Goal: Find contact information: Find contact information

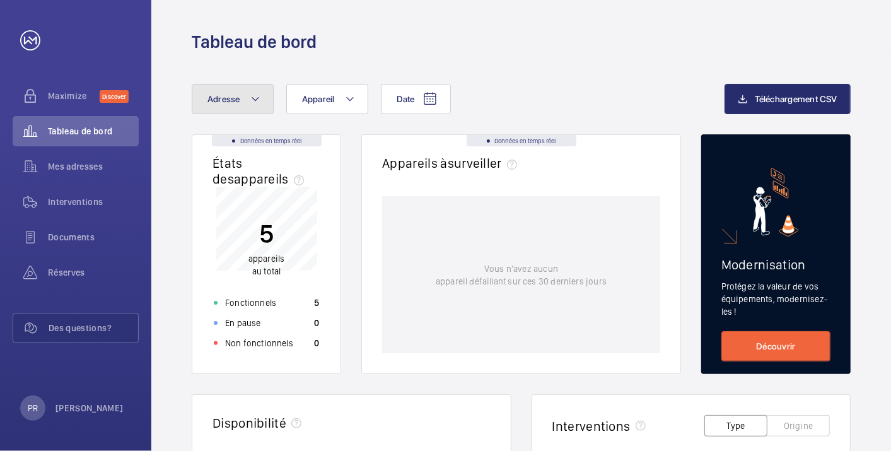
click at [224, 97] on span "Adresse" at bounding box center [223, 99] width 33 height 10
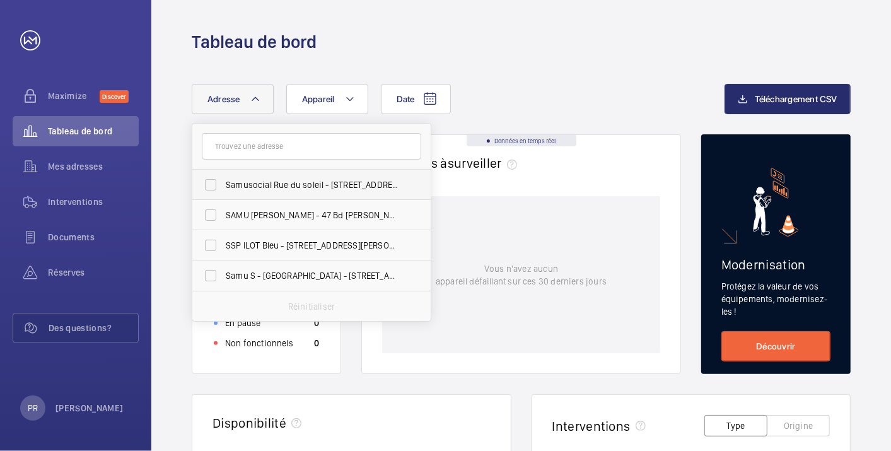
click at [245, 187] on span "Samusocial Rue du soleil - 23 Rue du Soleil, PARIS 75020" at bounding box center [312, 184] width 173 height 13
click at [223, 187] on input "Samusocial Rue du soleil - 23 Rue du Soleil, PARIS 75020" at bounding box center [210, 184] width 25 height 25
checkbox input "true"
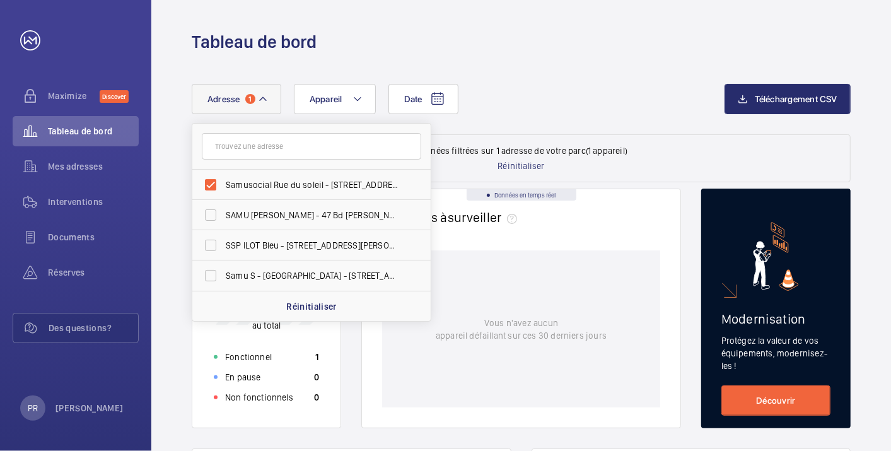
click at [436, 25] on div "Tableau de bord" at bounding box center [520, 27] width 739 height 54
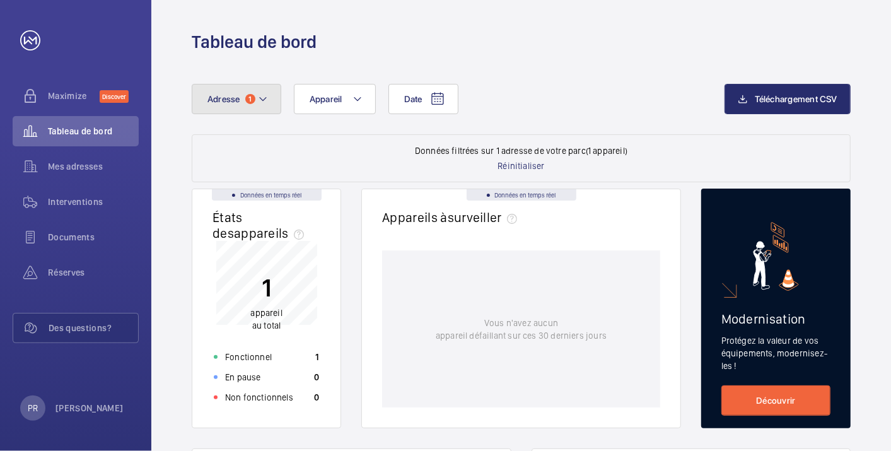
click at [225, 97] on span "Adresse" at bounding box center [223, 99] width 33 height 10
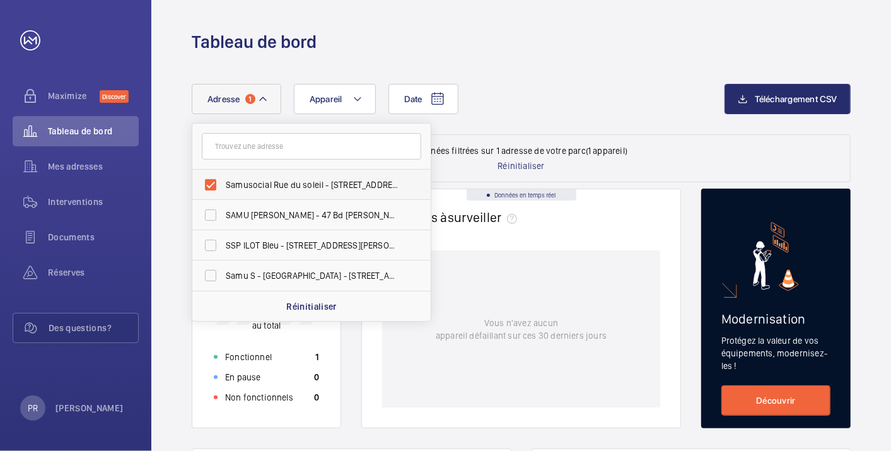
click at [333, 182] on span "Samusocial Rue du soleil - [STREET_ADDRESS]" at bounding box center [312, 184] width 173 height 13
click at [223, 182] on input "Samusocial Rue du soleil - [STREET_ADDRESS]" at bounding box center [210, 184] width 25 height 25
checkbox input "false"
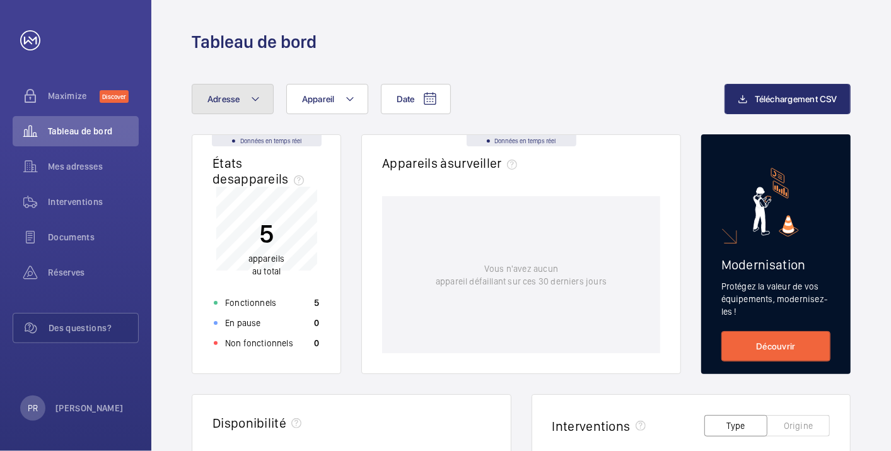
click at [232, 99] on span "Adresse" at bounding box center [223, 99] width 33 height 10
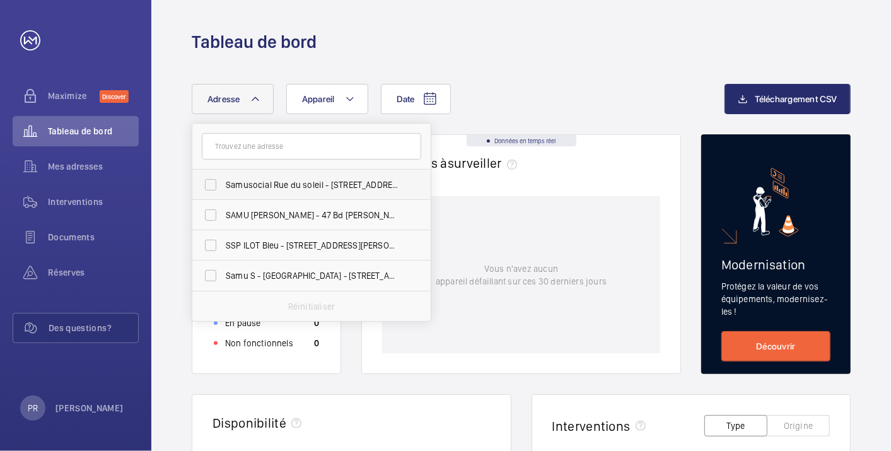
click at [255, 189] on span "Samusocial Rue du soleil - [STREET_ADDRESS]" at bounding box center [312, 184] width 173 height 13
click at [223, 189] on input "Samusocial Rue du soleil - [STREET_ADDRESS]" at bounding box center [210, 184] width 25 height 25
checkbox input "true"
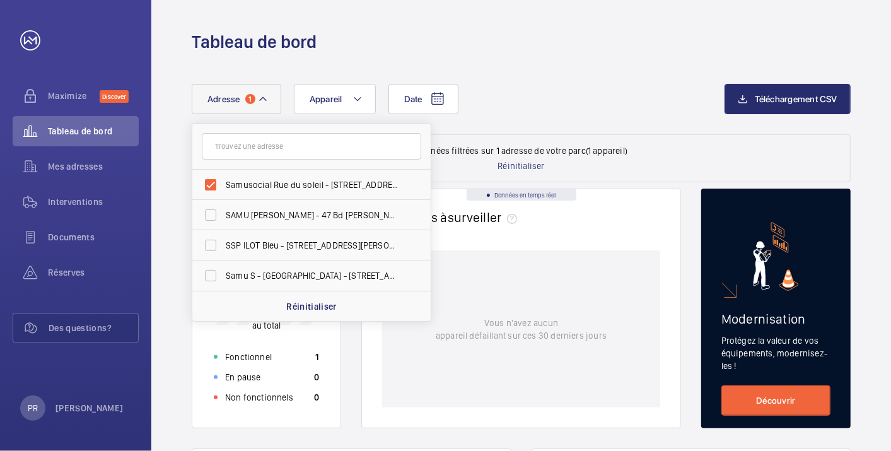
click at [498, 39] on div "Tableau de bord" at bounding box center [521, 41] width 659 height 23
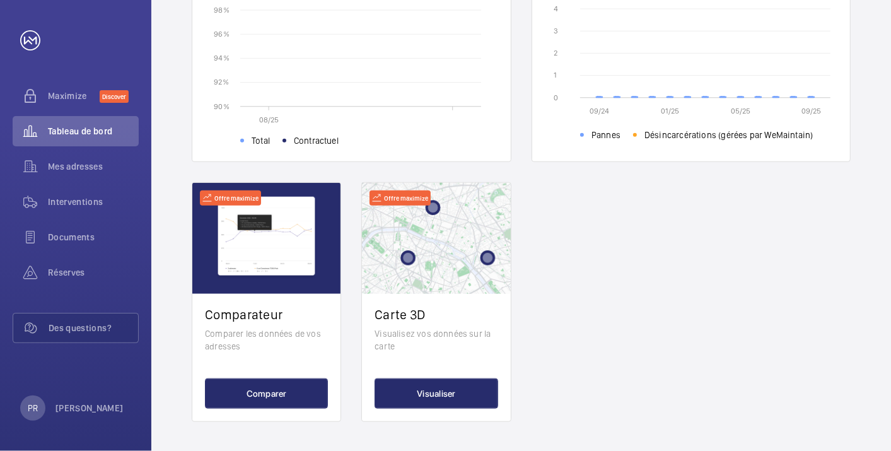
scroll to position [339, 0]
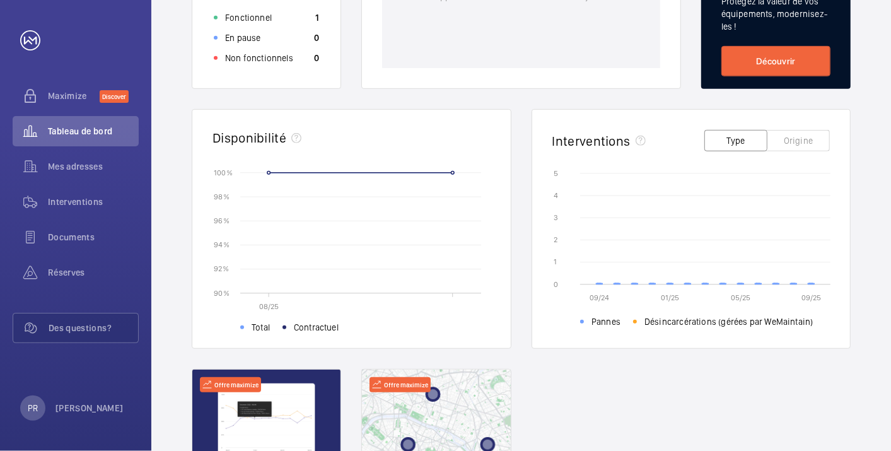
click at [731, 142] on button "Type" at bounding box center [735, 140] width 63 height 21
click at [76, 167] on span "Mes adresses" at bounding box center [93, 166] width 91 height 13
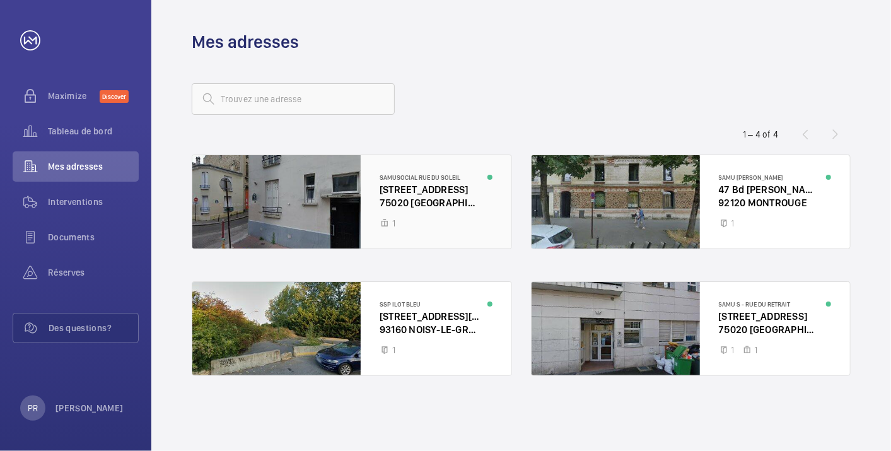
click at [428, 214] on div at bounding box center [351, 201] width 319 height 93
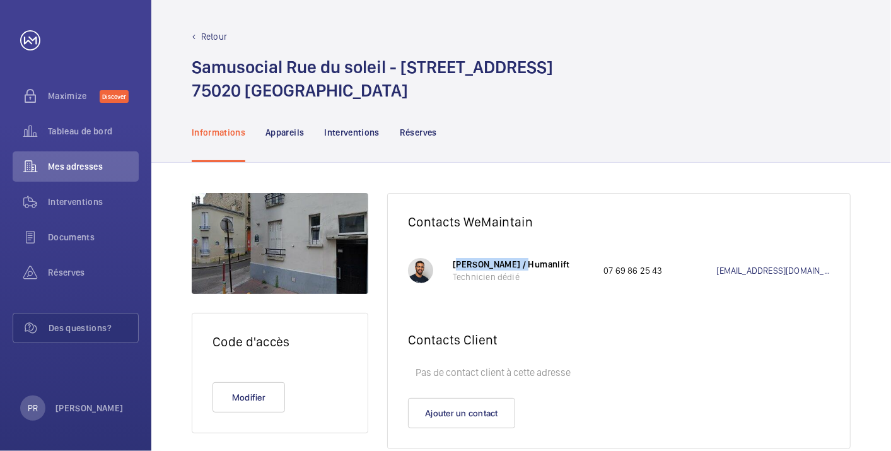
drag, startPoint x: 454, startPoint y: 262, endPoint x: 525, endPoint y: 265, distance: 71.3
click at [525, 265] on p "[PERSON_NAME] / Humanlift" at bounding box center [522, 264] width 138 height 13
copy p "[PERSON_NAME]"
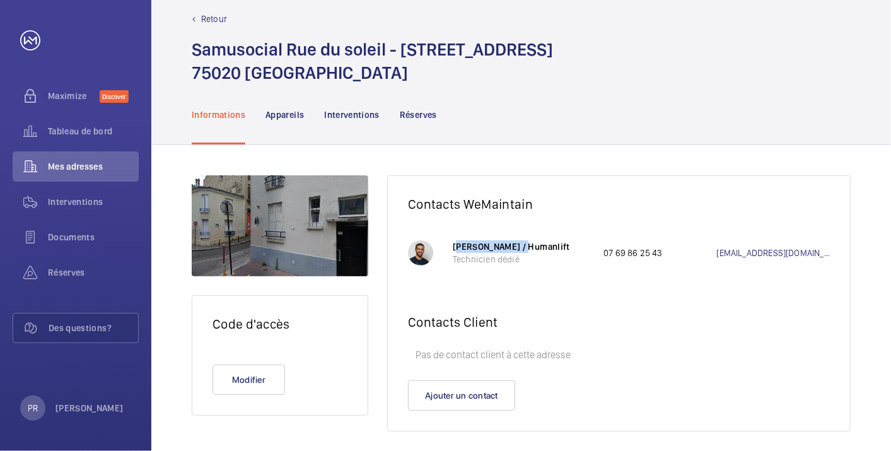
scroll to position [28, 0]
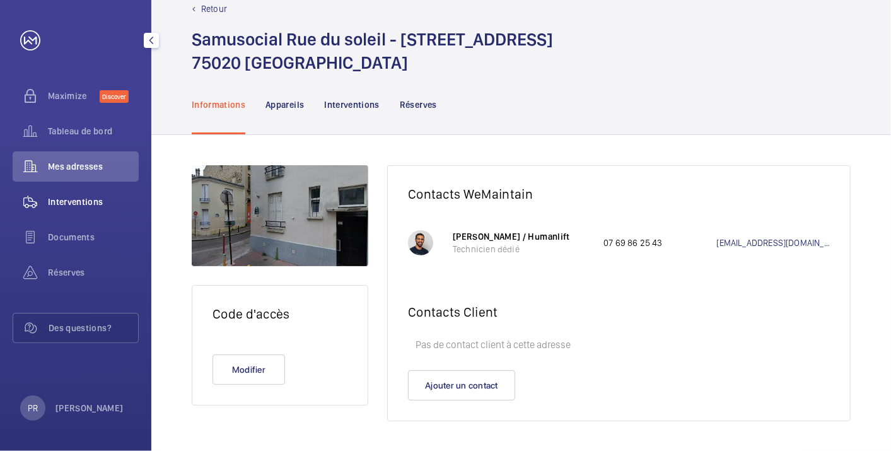
click at [83, 200] on span "Interventions" at bounding box center [93, 201] width 91 height 13
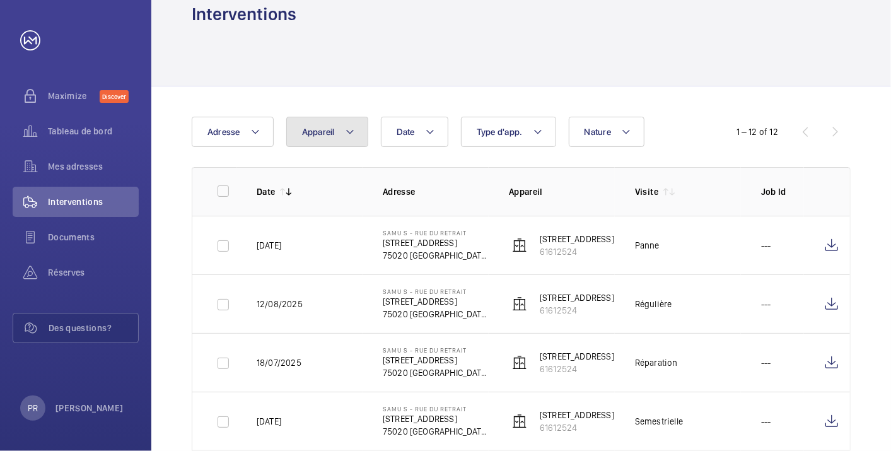
click at [316, 127] on span "Appareil" at bounding box center [318, 132] width 33 height 10
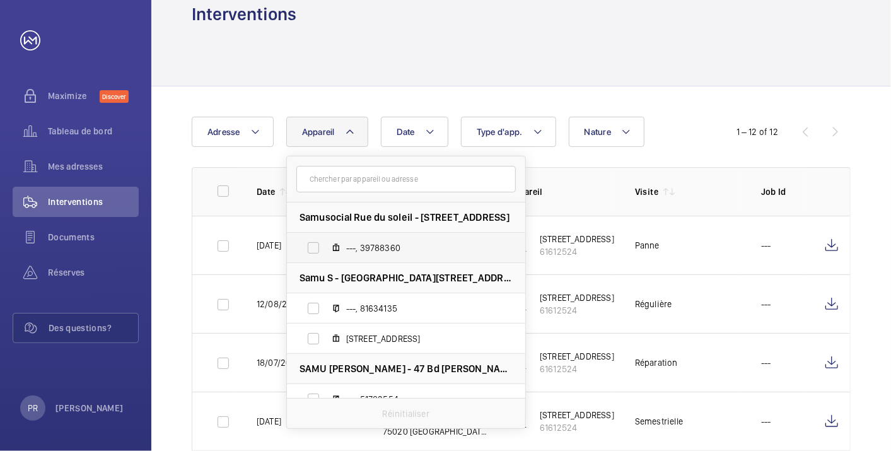
click at [312, 247] on label "---, 39788360" at bounding box center [396, 248] width 218 height 30
click at [312, 247] on input "---, 39788360" at bounding box center [313, 247] width 25 height 25
checkbox input "true"
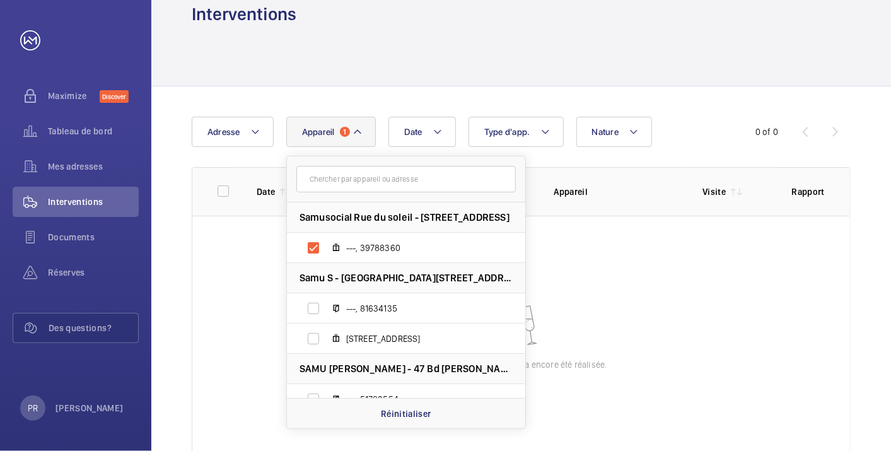
click at [534, 47] on div at bounding box center [521, 56] width 659 height 60
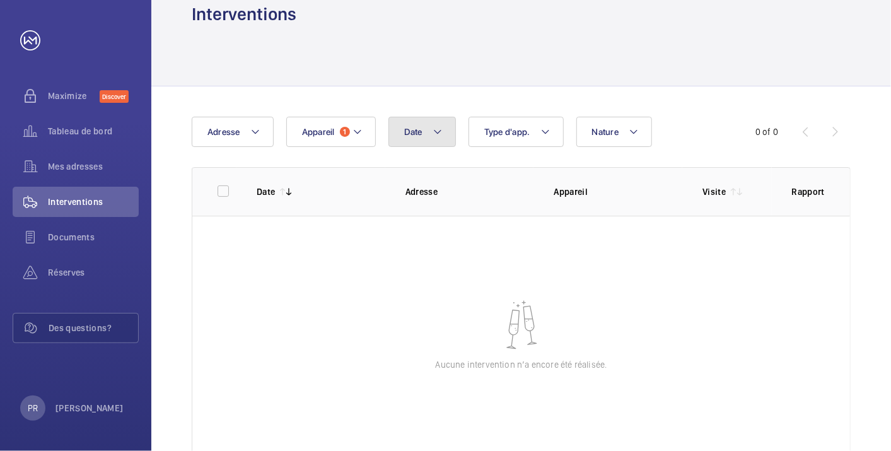
click at [419, 131] on span "Date" at bounding box center [413, 132] width 18 height 10
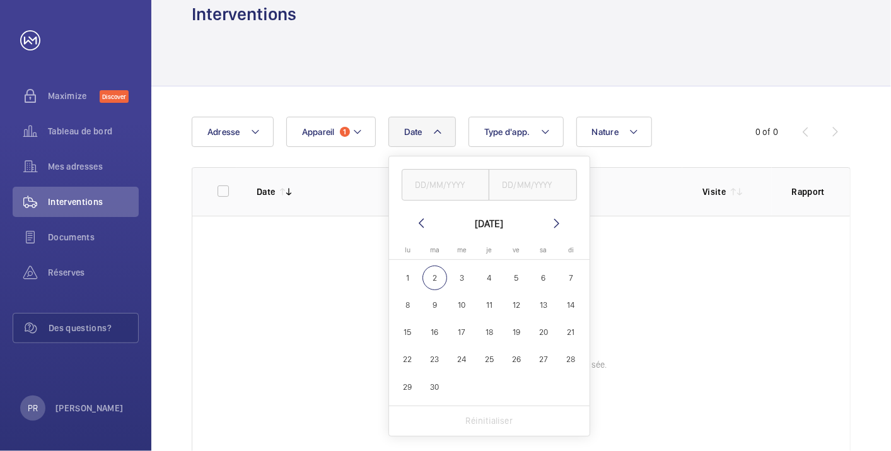
click at [354, 79] on div at bounding box center [521, 56] width 659 height 60
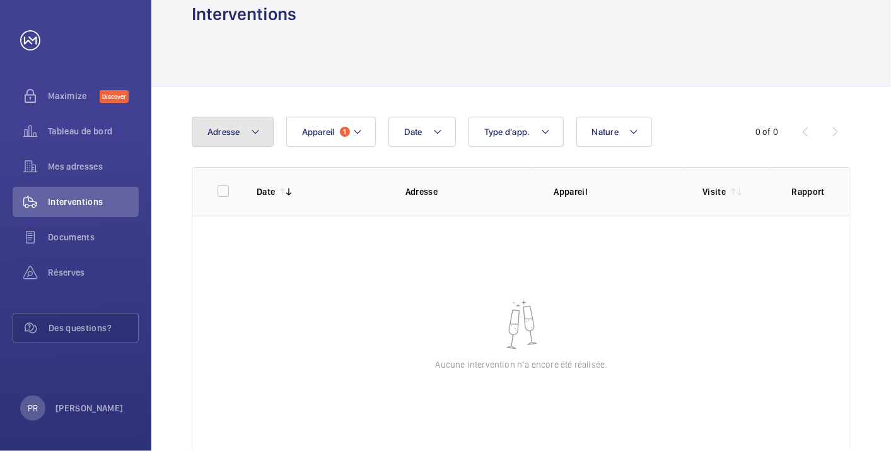
click at [226, 131] on span "Adresse" at bounding box center [223, 132] width 33 height 10
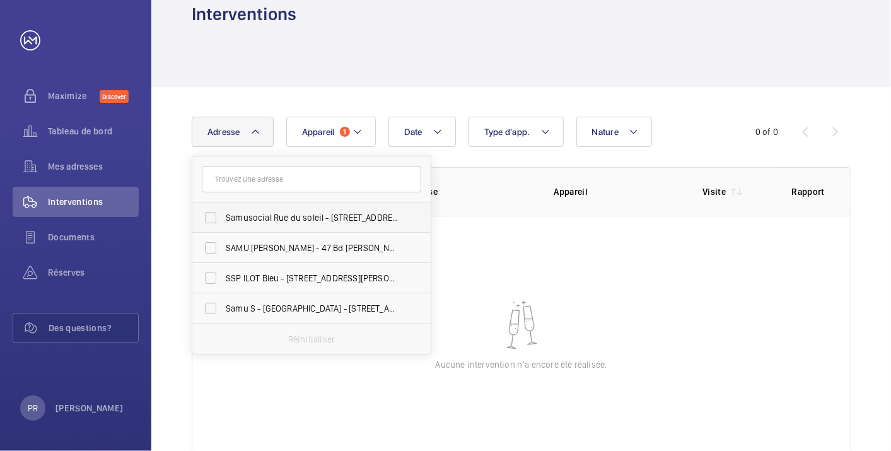
click at [265, 217] on span "Samusocial Rue du soleil - [STREET_ADDRESS]" at bounding box center [312, 217] width 173 height 13
click at [223, 217] on input "Samusocial Rue du soleil - [STREET_ADDRESS]" at bounding box center [210, 217] width 25 height 25
checkbox input "true"
click at [412, 67] on div at bounding box center [521, 56] width 659 height 60
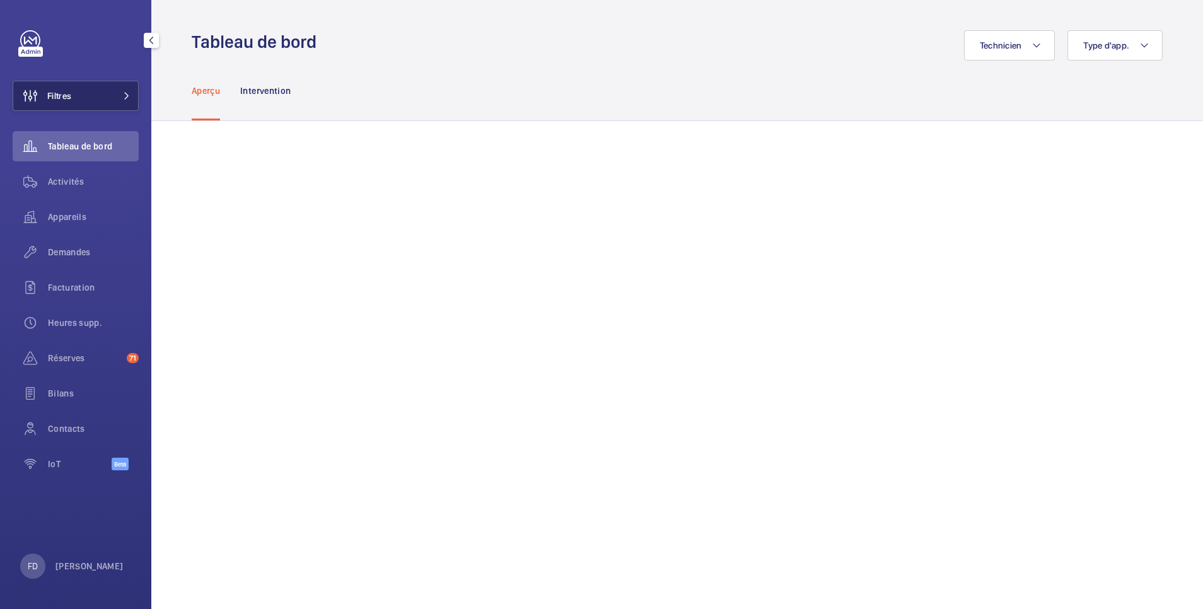
click at [84, 96] on button "Filtres" at bounding box center [76, 96] width 126 height 30
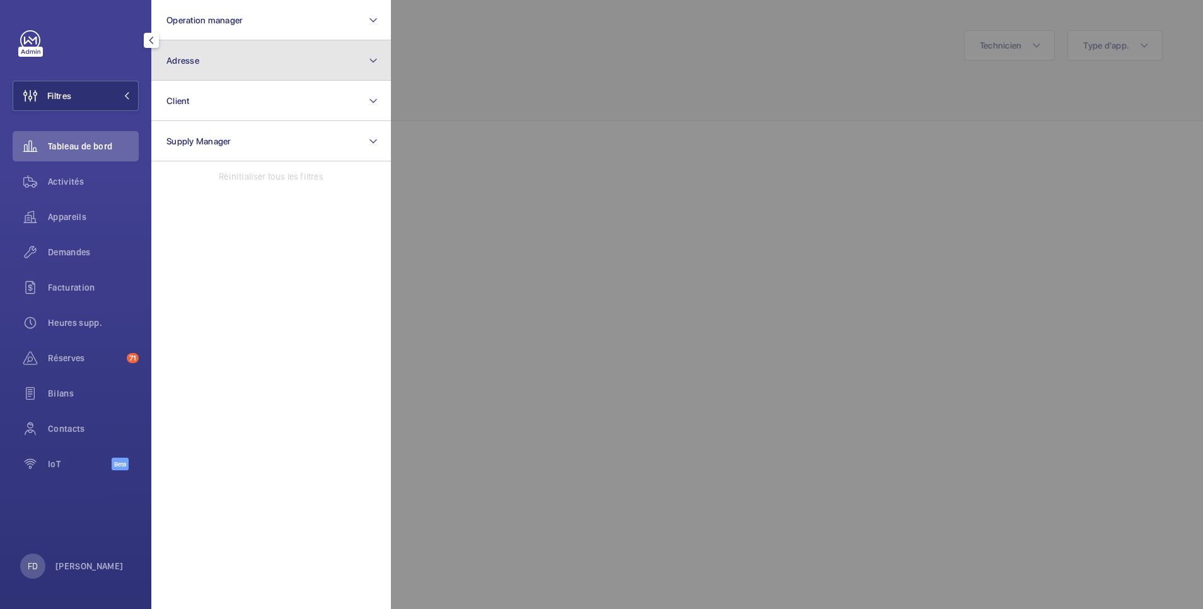
click at [223, 69] on button "Adresse" at bounding box center [271, 60] width 240 height 40
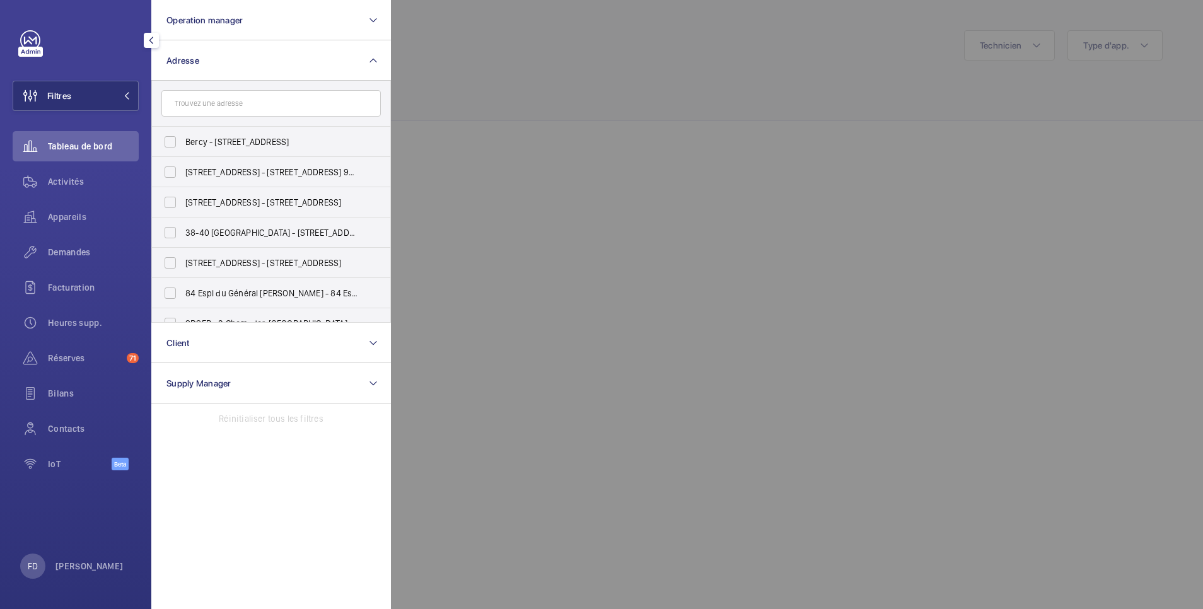
click at [219, 96] on input "text" at bounding box center [270, 103] width 219 height 26
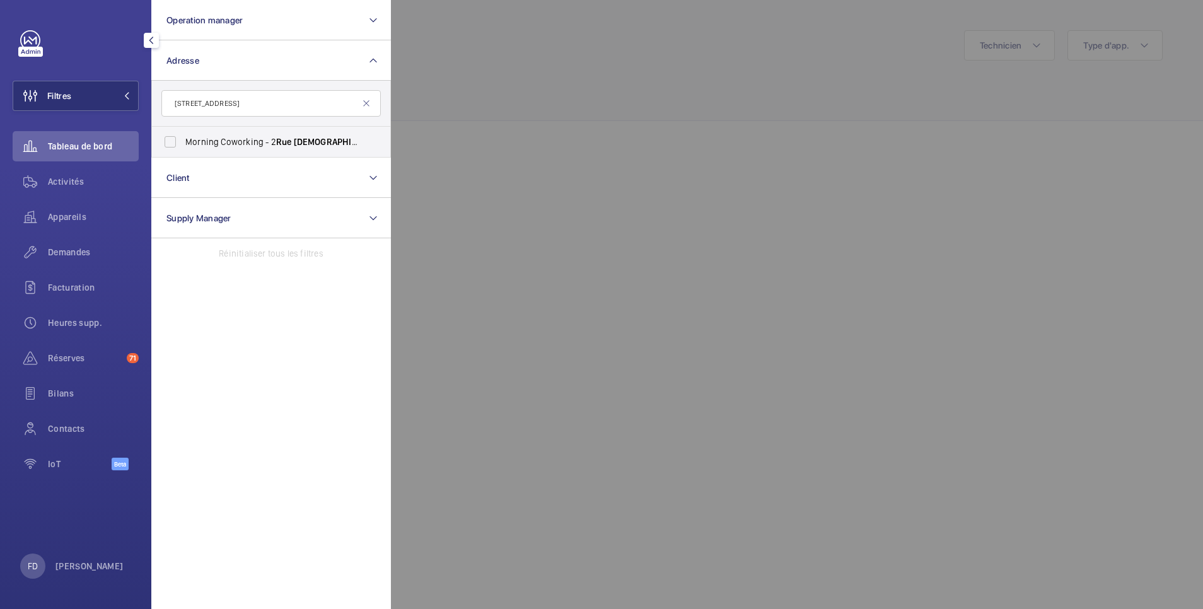
click at [259, 96] on input "10 rue Dieu, 75010 Paris" at bounding box center [270, 103] width 219 height 26
type input "10 rue Dieu"
click at [175, 176] on label "10 rue Dieu - 10 rue Dieu , PARIS 750 10" at bounding box center [261, 172] width 219 height 30
click at [175, 176] on input "10 rue Dieu - 10 rue Dieu , PARIS 750 10" at bounding box center [170, 171] width 25 height 25
checkbox input "true"
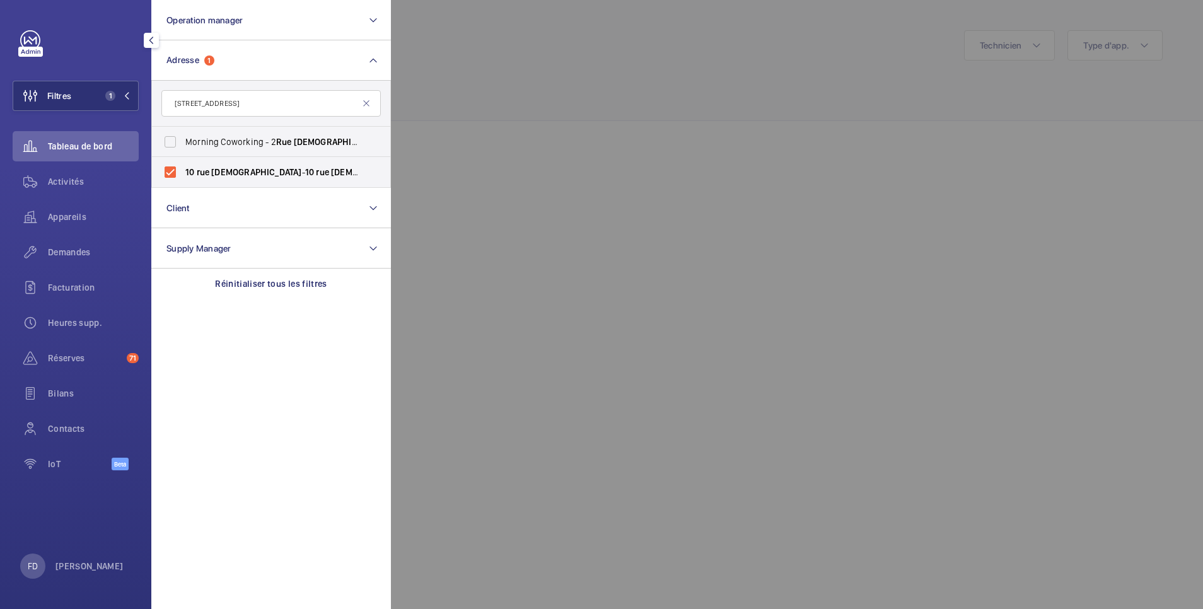
click at [589, 87] on div at bounding box center [992, 304] width 1203 height 609
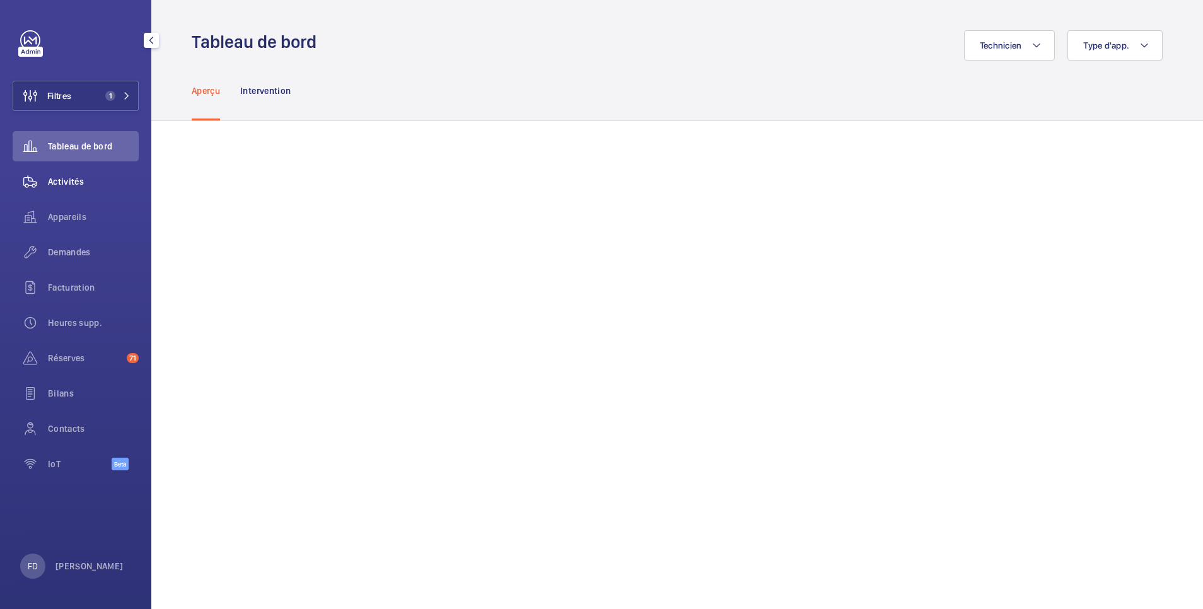
click at [74, 181] on span "Activités" at bounding box center [93, 181] width 91 height 13
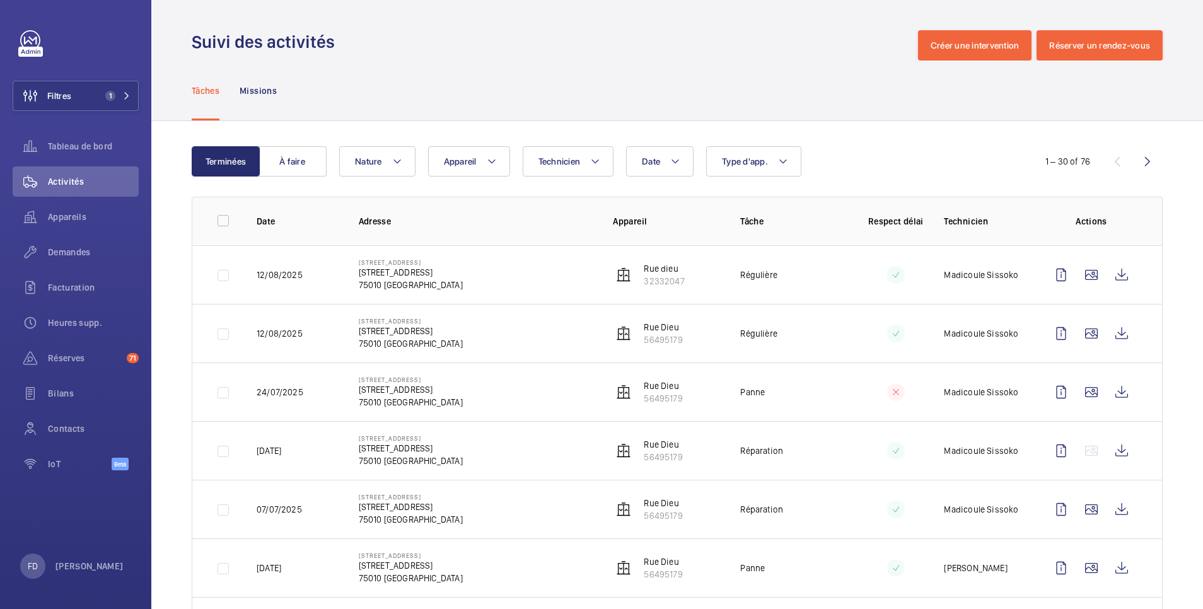
drag, startPoint x: 934, startPoint y: 273, endPoint x: 1002, endPoint y: 272, distance: 68.7
click at [1002, 272] on p "Madicoule Sissoko" at bounding box center [981, 275] width 74 height 13
copy p "Madicoule Sissoko"
click at [104, 148] on span "Tableau de bord" at bounding box center [93, 146] width 91 height 13
